Goal: Task Accomplishment & Management: Manage account settings

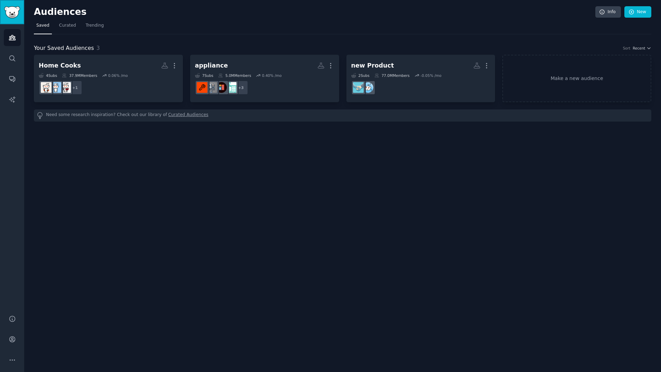
click at [10, 17] on img "Sidebar" at bounding box center [12, 12] width 16 height 12
click at [16, 337] on icon "Sidebar" at bounding box center [12, 338] width 7 height 7
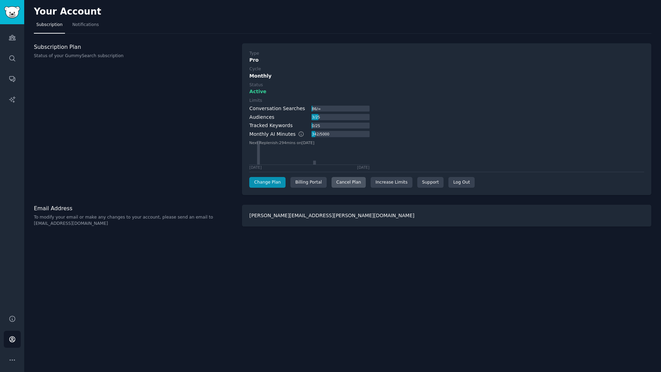
click at [335, 182] on div "Cancel Plan" at bounding box center [349, 182] width 34 height 11
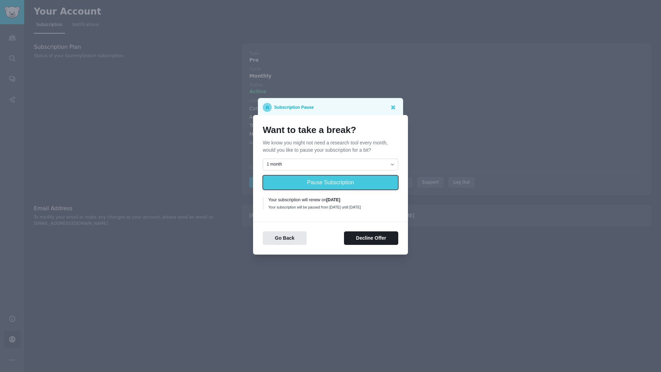
click at [335, 182] on button "Pause Subscription" at bounding box center [331, 182] width 136 height 15
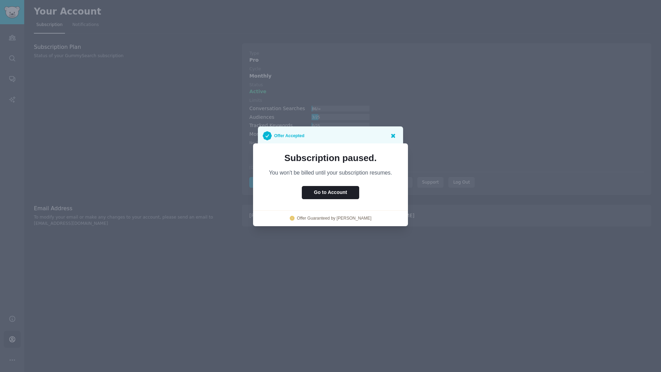
click at [394, 135] on icon at bounding box center [393, 136] width 4 height 4
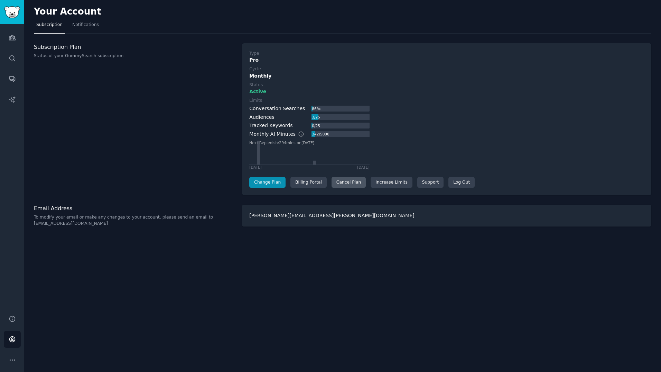
click at [341, 182] on div "Cancel Plan" at bounding box center [349, 182] width 34 height 11
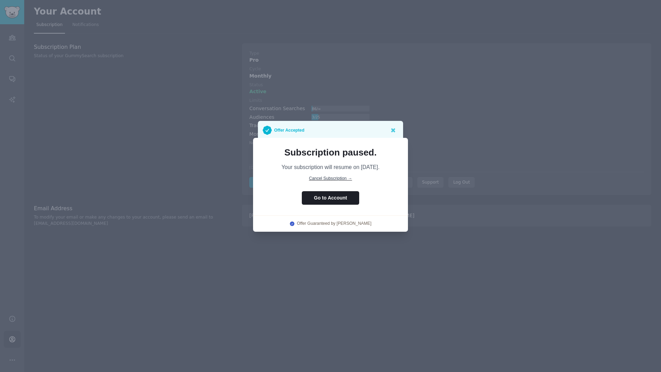
click at [341, 178] on span "Cancel Subscription →" at bounding box center [330, 178] width 43 height 5
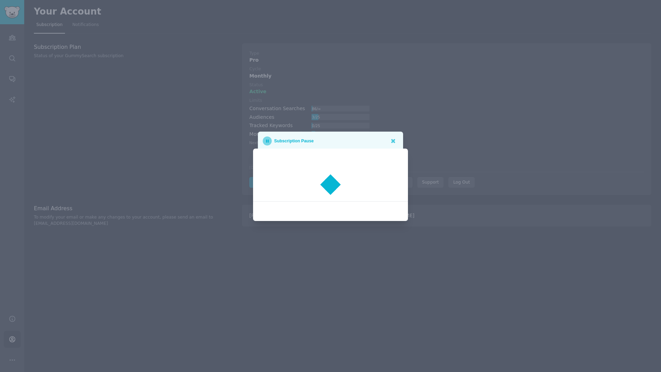
click at [373, 265] on div at bounding box center [330, 186] width 661 height 372
click at [346, 140] on div "Subscription Pause" at bounding box center [331, 140] width 136 height 9
click at [394, 141] on icon at bounding box center [393, 141] width 4 height 4
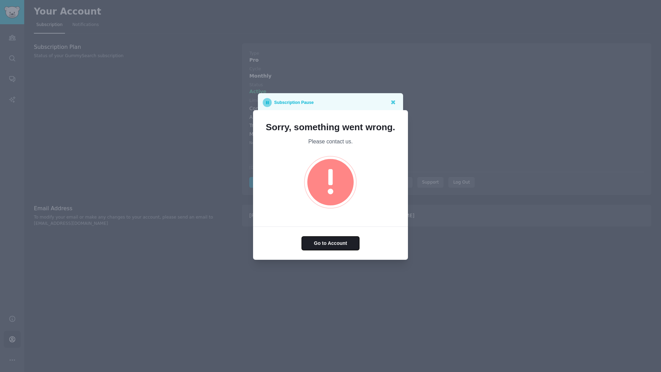
click at [340, 245] on button "Go to Account" at bounding box center [330, 242] width 57 height 13
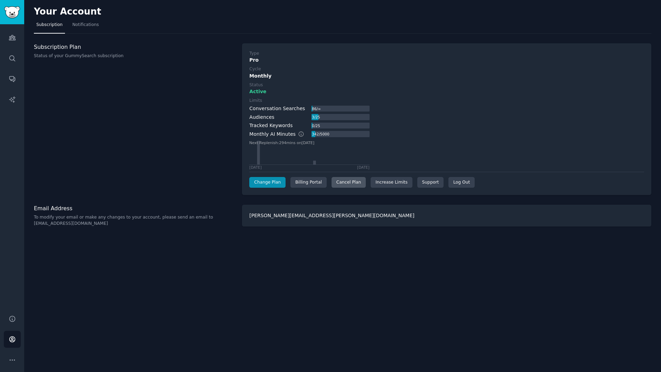
click at [345, 184] on div "Cancel Plan" at bounding box center [349, 182] width 34 height 11
